Goal: Information Seeking & Learning: Learn about a topic

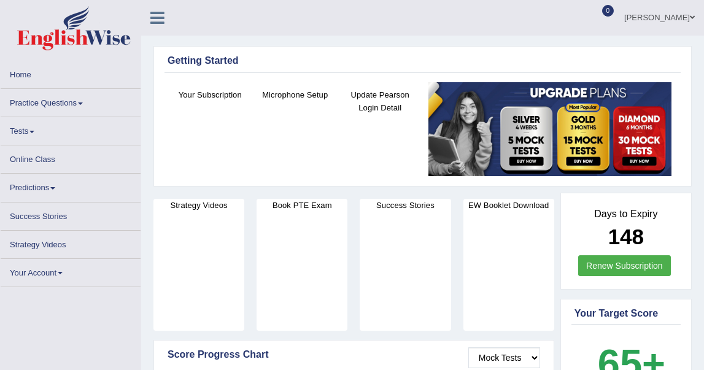
click at [72, 113] on link "Practice Questions" at bounding box center [71, 101] width 140 height 24
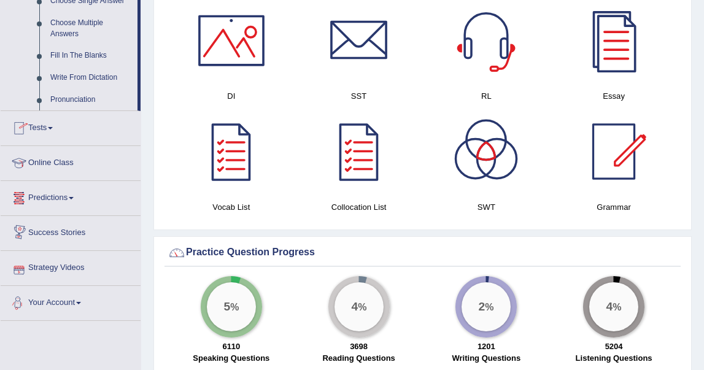
scroll to position [672, 0]
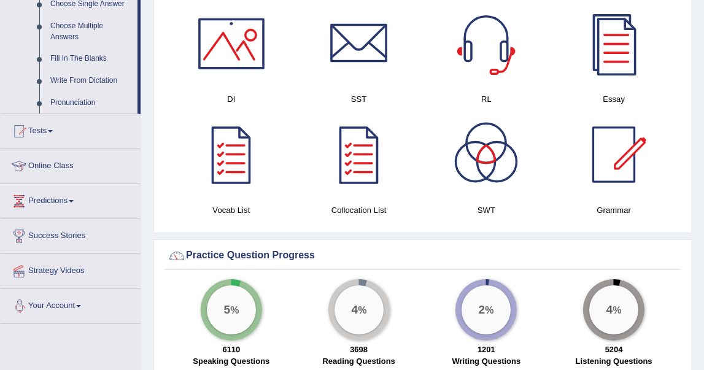
click at [85, 80] on link "Write From Dictation" at bounding box center [91, 81] width 93 height 22
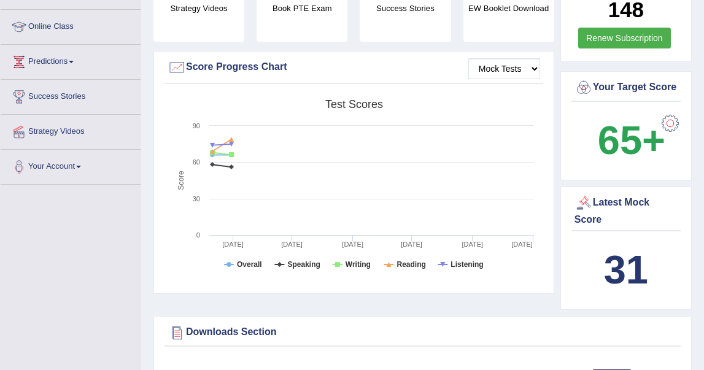
scroll to position [157, 0]
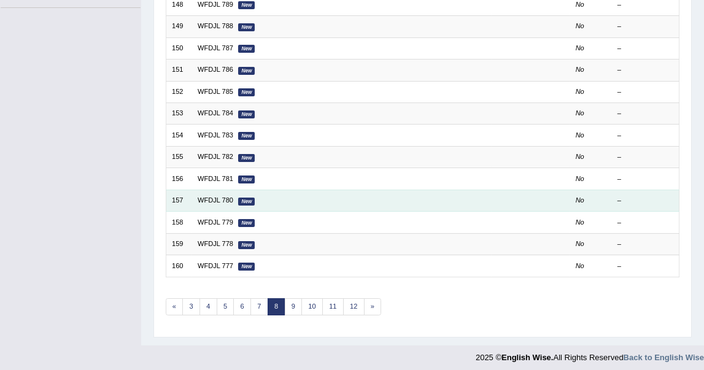
click at [194, 197] on td "WFDJL 780 New" at bounding box center [342, 200] width 300 height 21
click at [233, 196] on td "WFDJL 780 New" at bounding box center [342, 200] width 300 height 21
click at [226, 197] on link "WFDJL 780" at bounding box center [216, 200] width 36 height 7
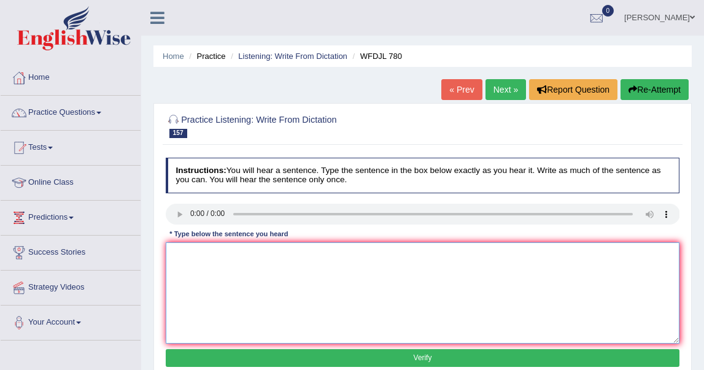
click at [186, 261] on textarea at bounding box center [423, 293] width 515 height 101
click at [393, 259] on textarea "more resrcged urgently needed in this prticulr feidn of stdy" at bounding box center [423, 293] width 515 height 101
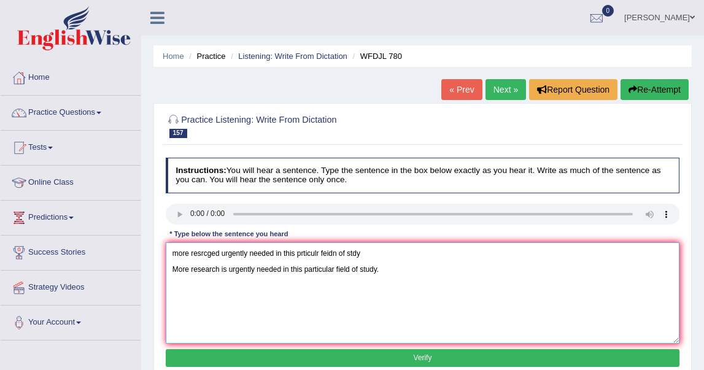
drag, startPoint x: 393, startPoint y: 246, endPoint x: 1, endPoint y: 247, distance: 391.8
click at [1, 247] on div "Toggle navigation Home Practice Questions Speaking Practice Read Aloud Repeat S…" at bounding box center [352, 319] width 704 height 639
click at [171, 275] on textarea "More research is urgently needed in this particular field of study." at bounding box center [423, 293] width 515 height 101
click at [218, 252] on textarea "More research is urgently needed in this particular field of study." at bounding box center [423, 293] width 515 height 101
click at [265, 254] on textarea "More research researches is urgently needed in this particular field of study." at bounding box center [423, 293] width 515 height 101
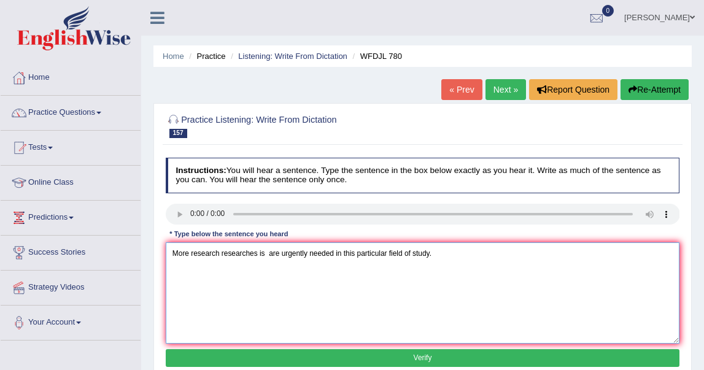
click at [264, 256] on textarea "More research researches is are urgently needed in this particular field of stu…" at bounding box center [423, 293] width 515 height 101
click at [307, 252] on textarea "More research researches is are urgently needed in this particular field of stu…" at bounding box center [423, 293] width 515 height 101
click at [329, 253] on textarea "More research researches is are urgently needed in this particular field of stu…" at bounding box center [423, 293] width 515 height 101
click at [379, 251] on textarea "More research researches is are urgently needed required in this particular fie…" at bounding box center [423, 293] width 515 height 101
click at [478, 252] on textarea "More research researches is are urgently needed required in this the particular…" at bounding box center [423, 293] width 515 height 101
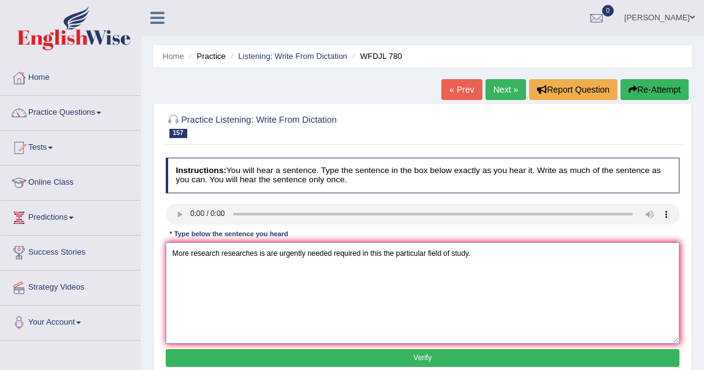
click at [466, 255] on textarea "More research researches is are urgently needed required in this the particular…" at bounding box center [423, 293] width 515 height 101
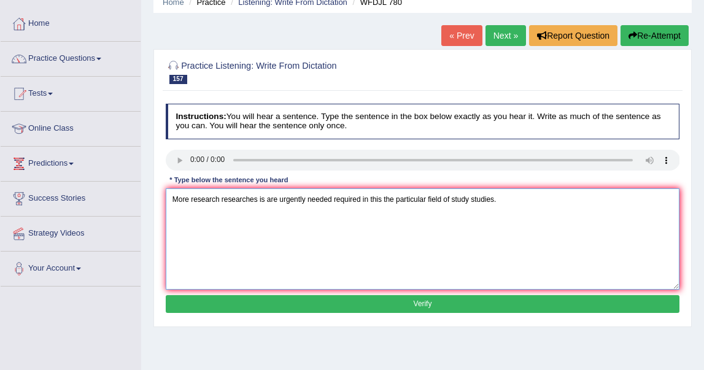
scroll to position [68, 0]
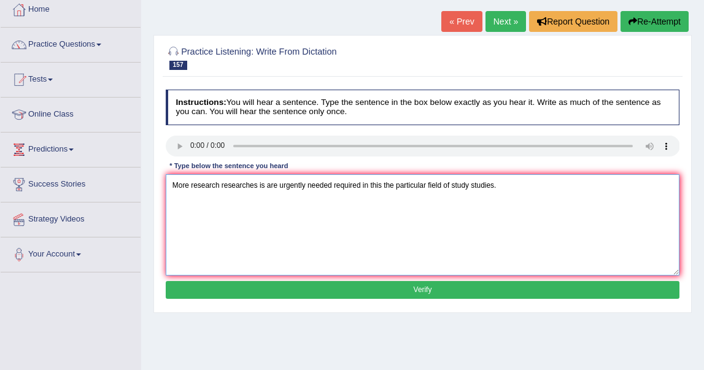
type textarea "More research researches is are urgently needed required in this the particular…"
click at [440, 289] on button "Verify" at bounding box center [423, 290] width 515 height 18
